Goal: Information Seeking & Learning: Learn about a topic

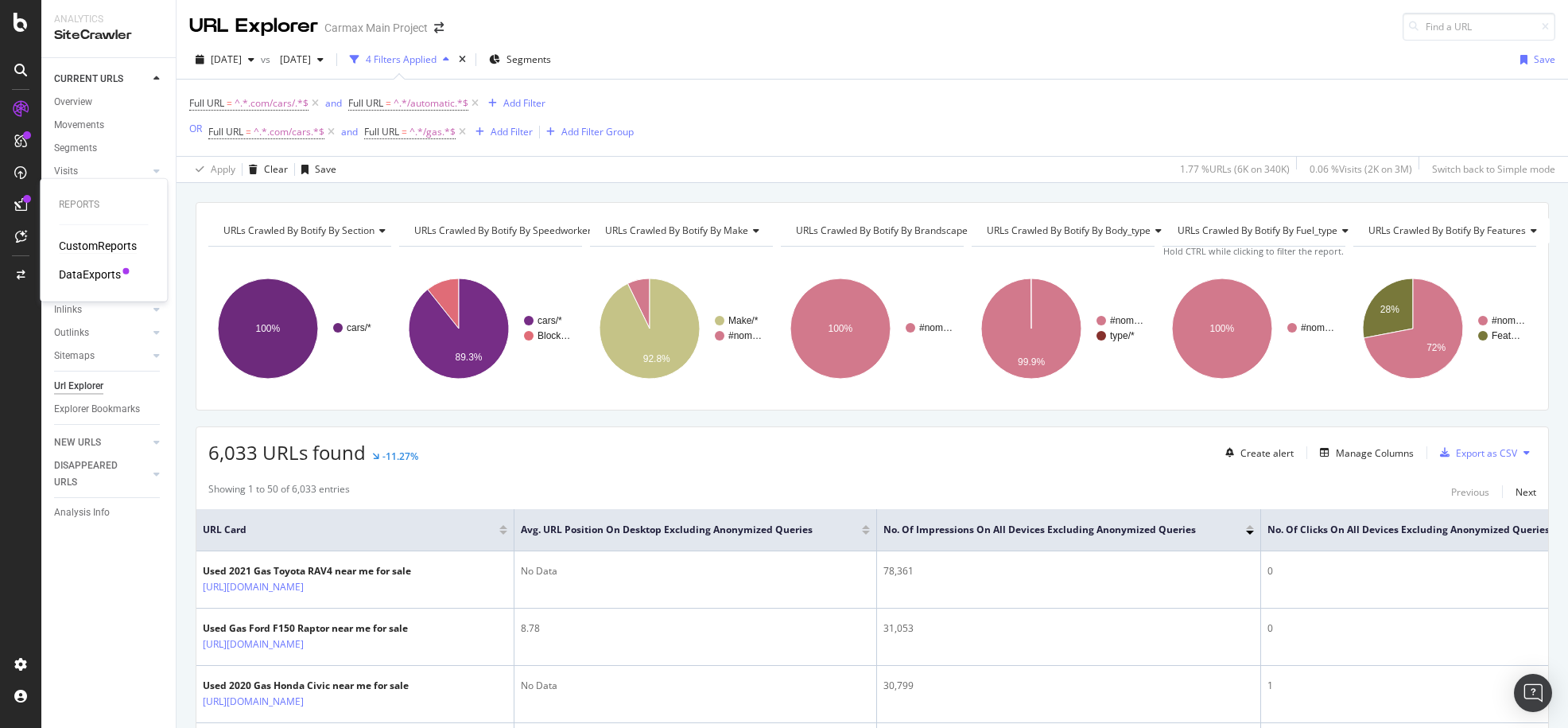
click at [89, 249] on div "CustomReports" at bounding box center [98, 245] width 78 height 16
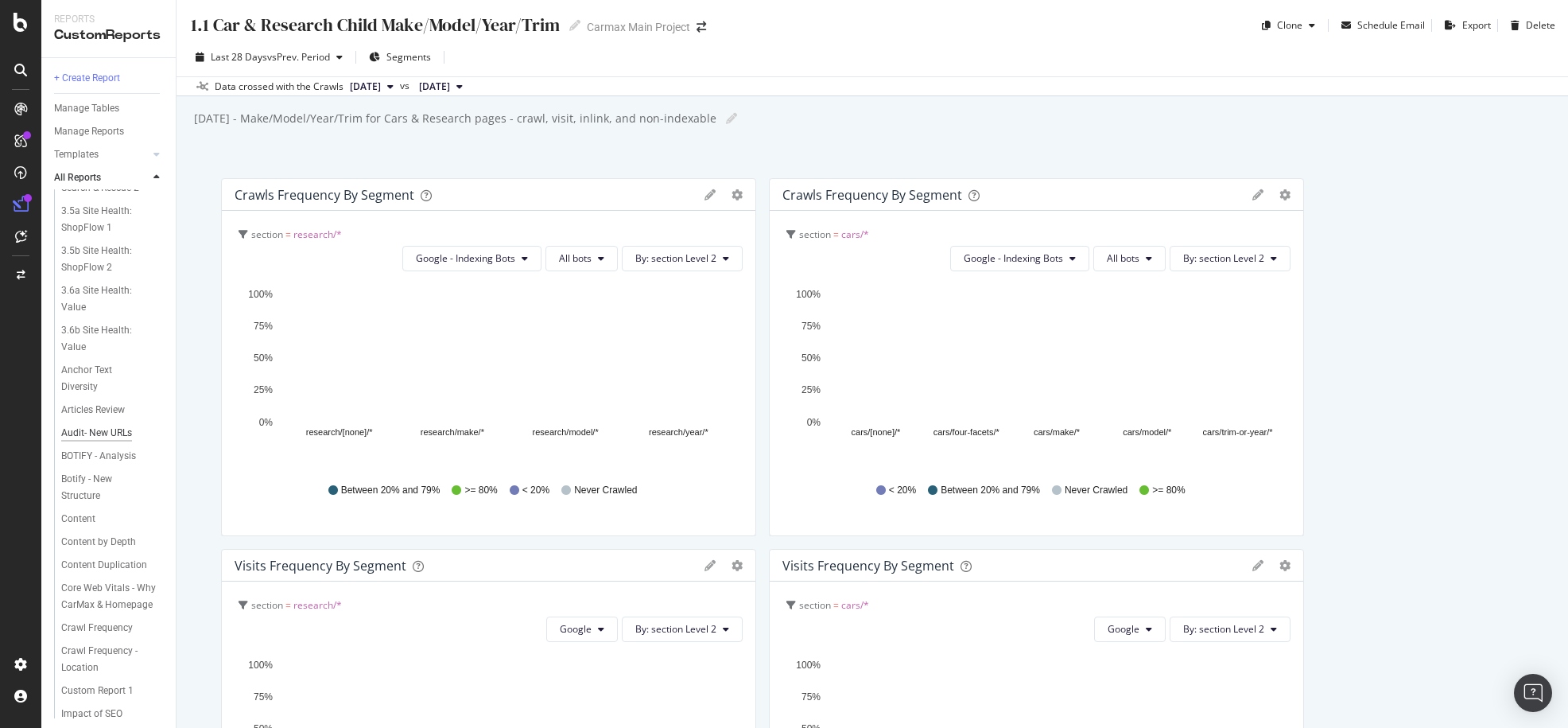
scroll to position [636, 0]
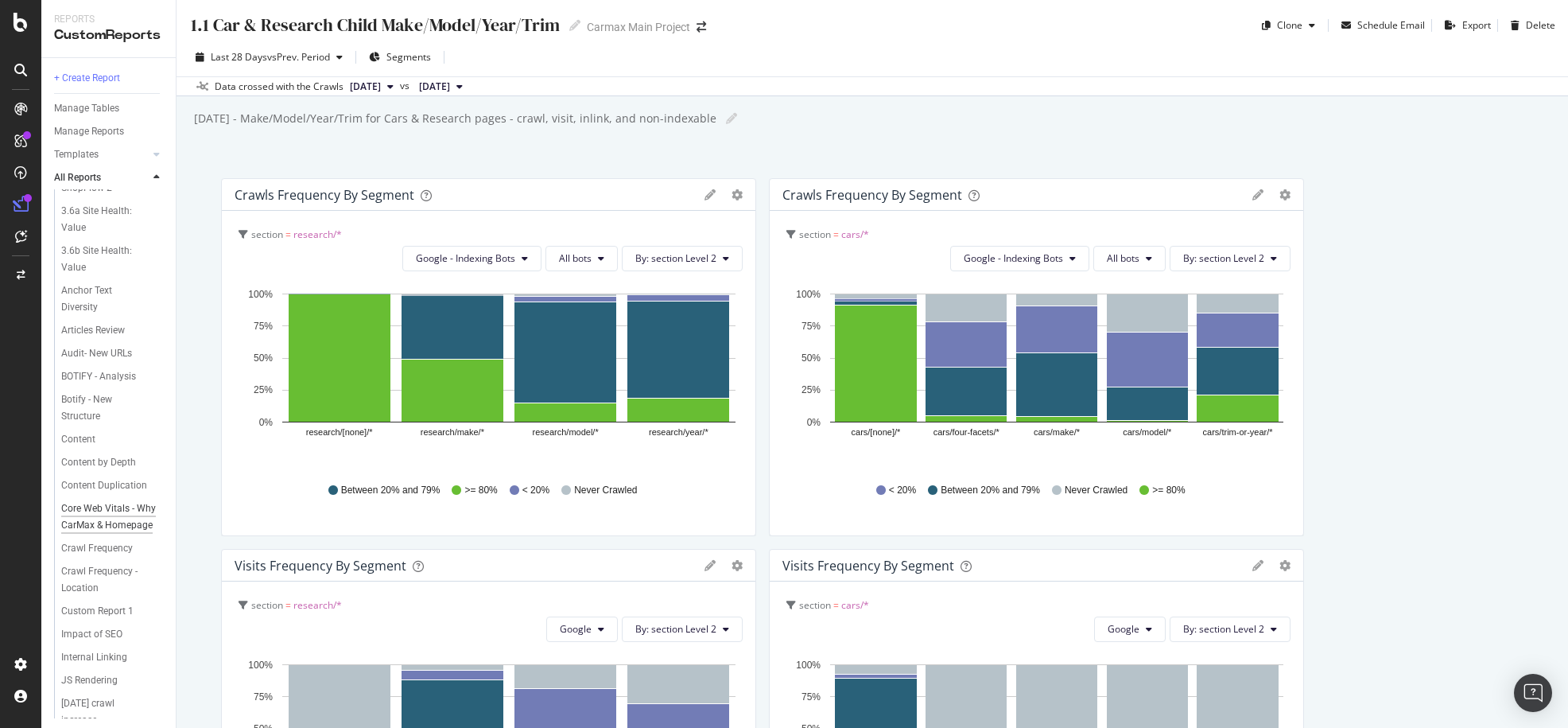
click at [88, 534] on div "Core Web Vitals - Why CarMax & Homepage" at bounding box center [108, 517] width 96 height 33
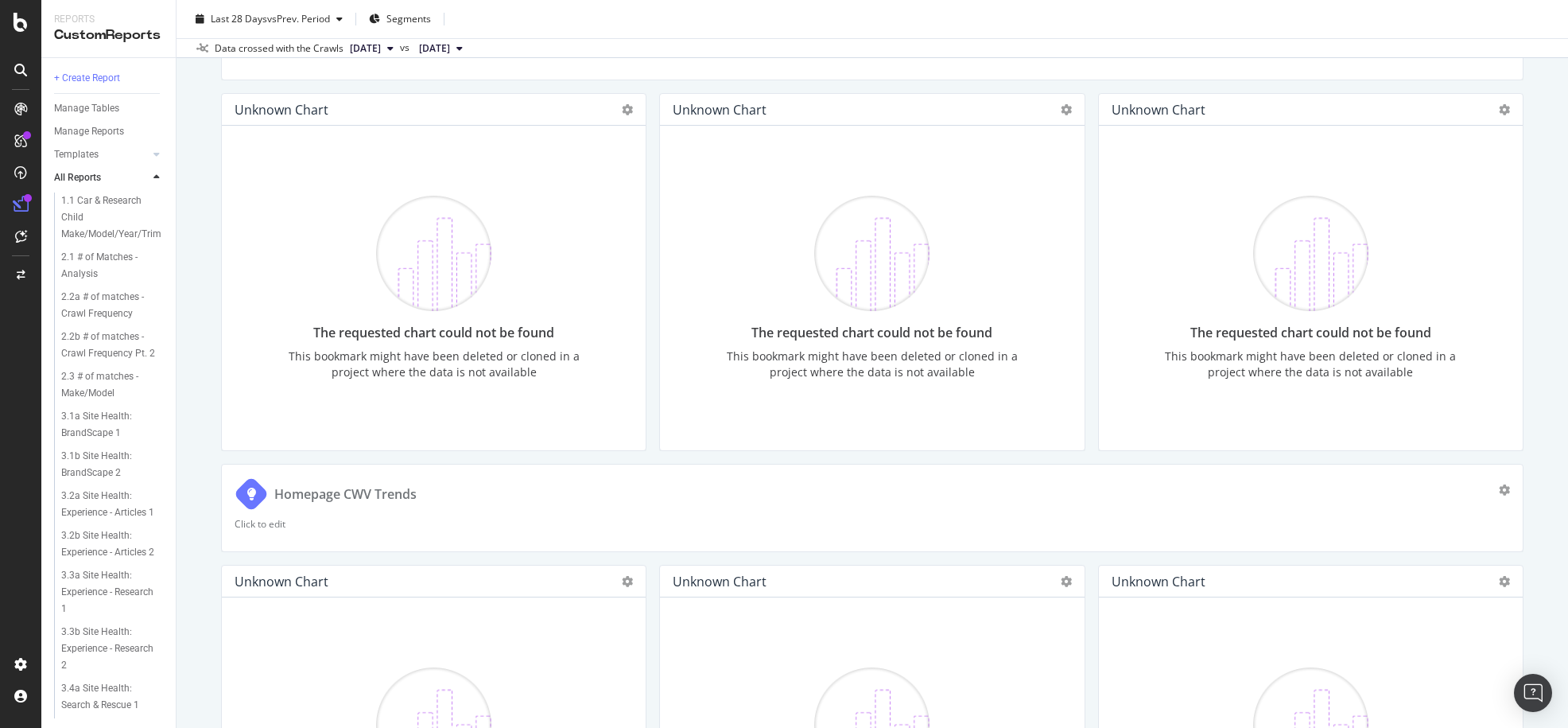
scroll to position [477, 0]
